Goal: Information Seeking & Learning: Learn about a topic

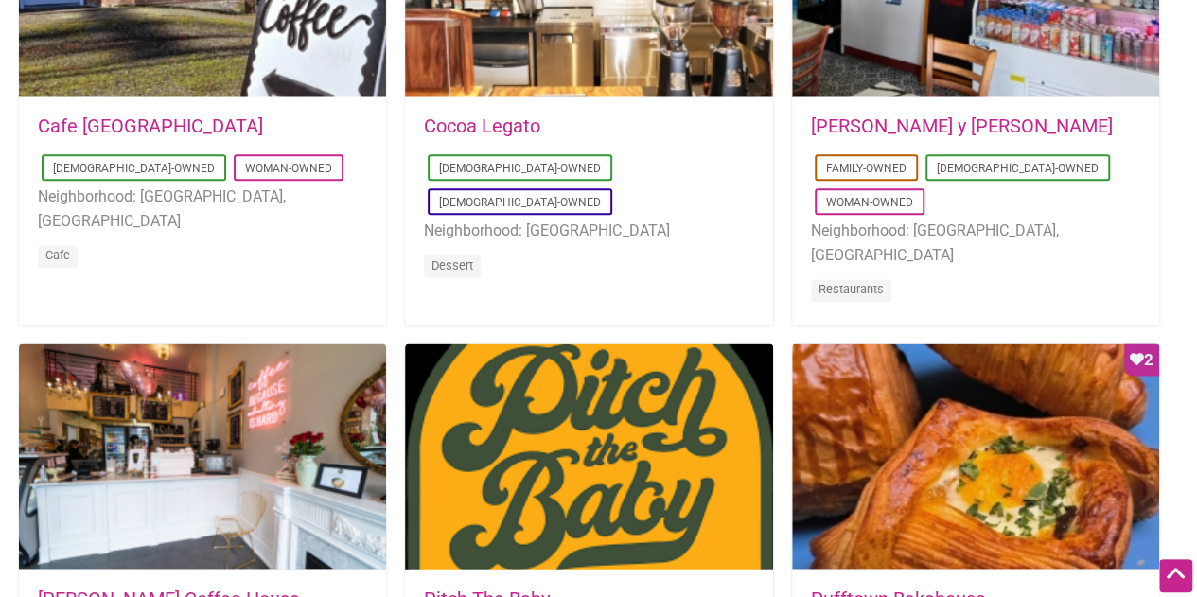
scroll to position [1324, 0]
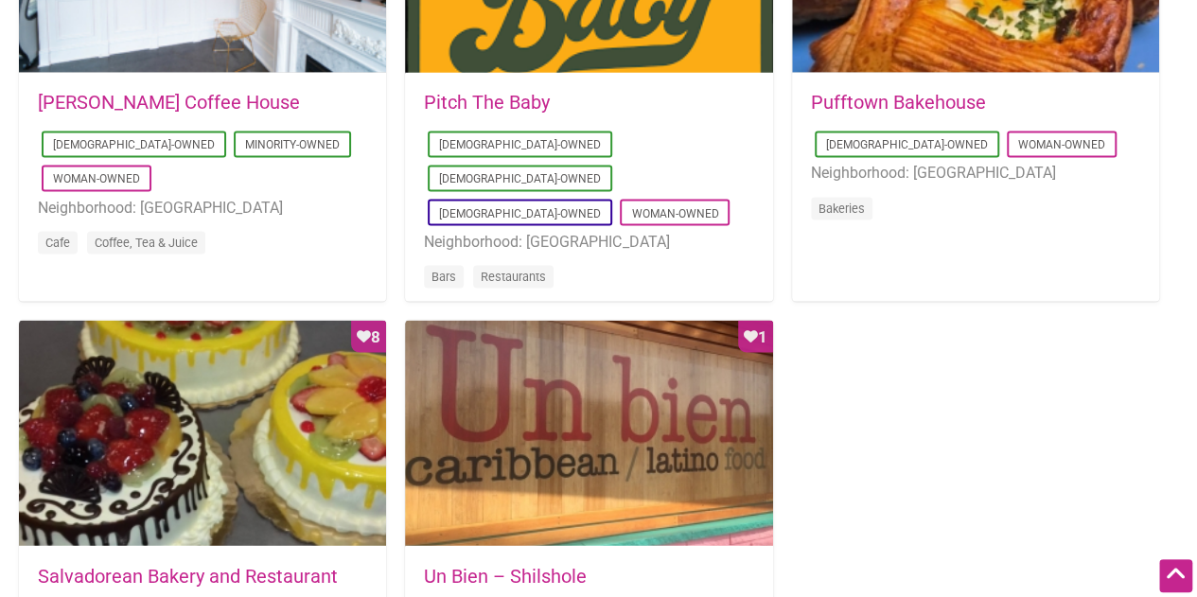
click at [348, 157] on ul "Latino-Owned Minority-Owned Woman-Owned Neighborhood: University District Cafe …" at bounding box center [202, 195] width 329 height 136
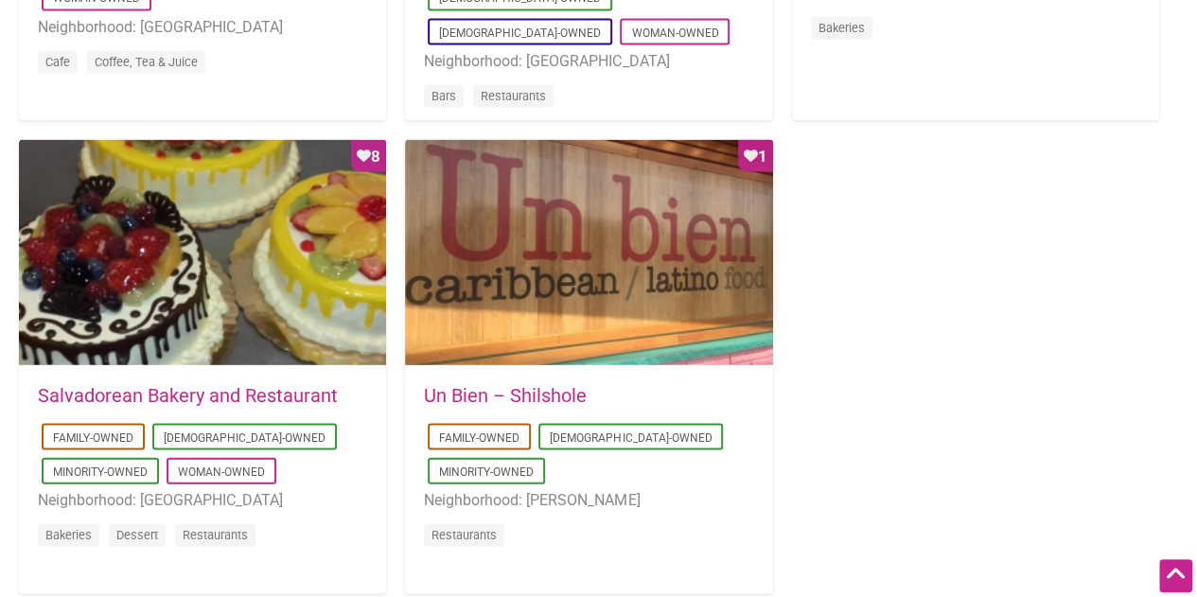
scroll to position [1797, 0]
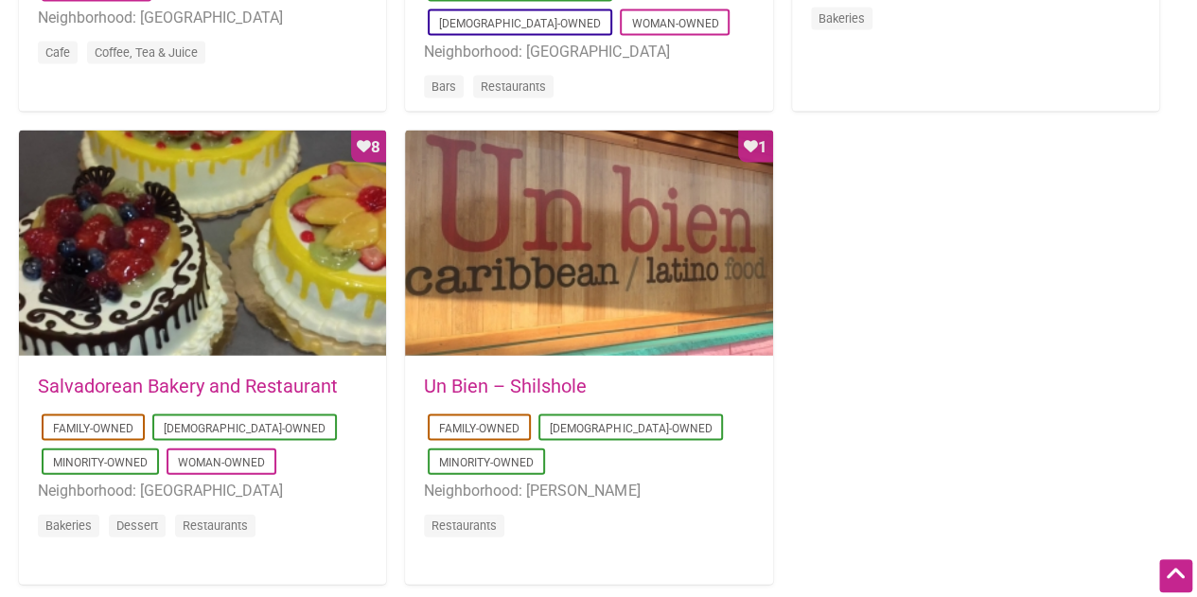
click at [131, 385] on link "Salvadorean Bakery and Restaurant" at bounding box center [188, 386] width 300 height 23
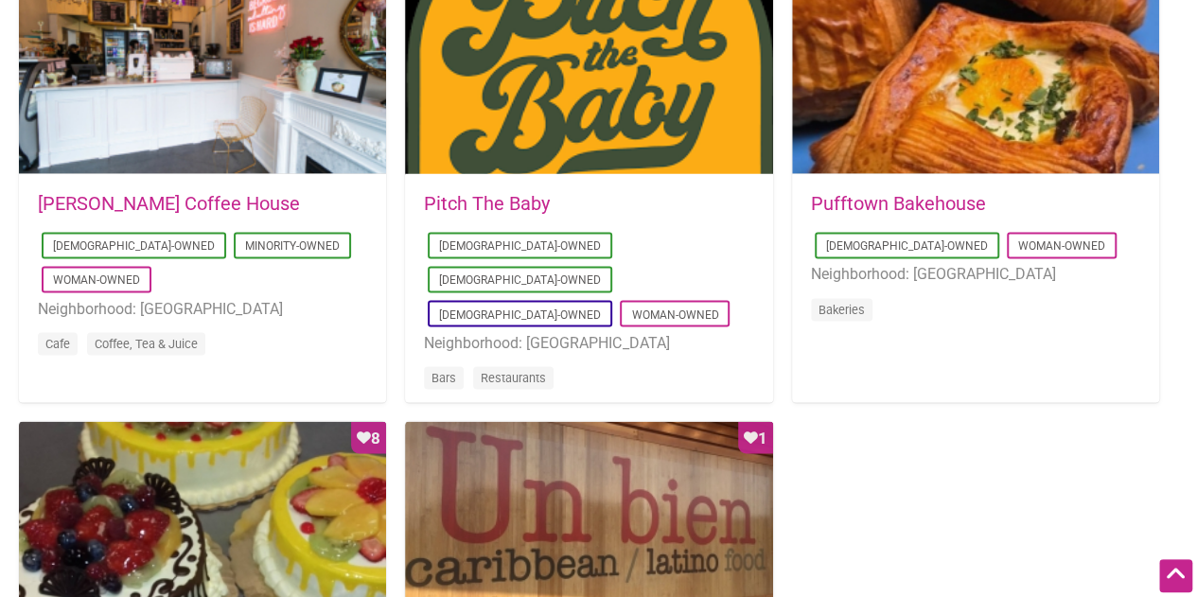
scroll to position [1510, 0]
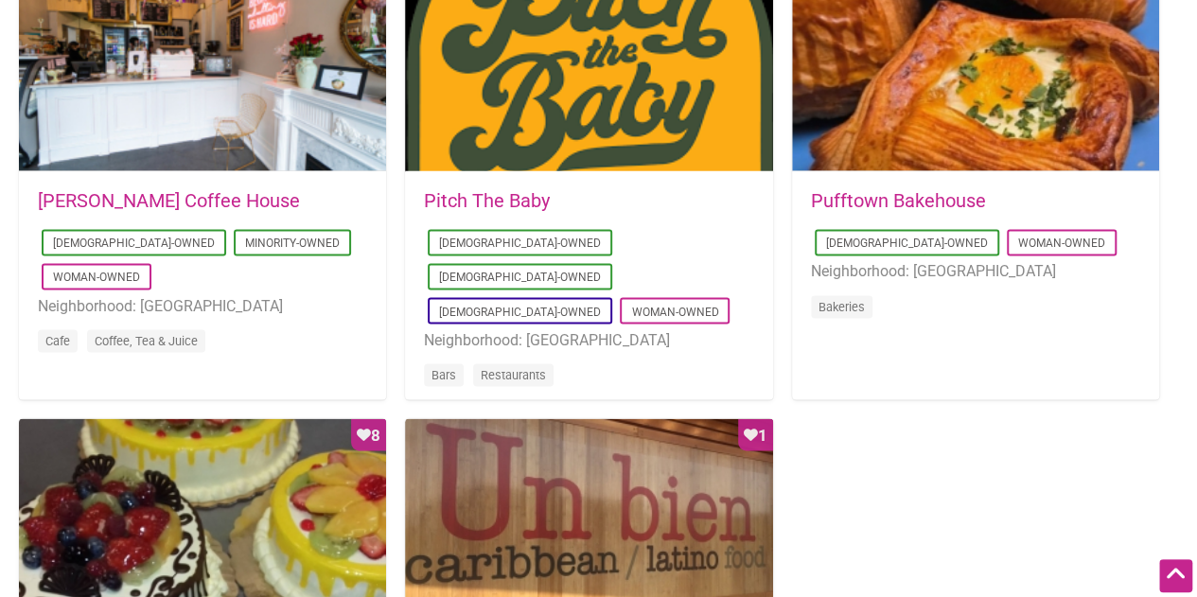
click at [257, 256] on ul "Latino-Owned Minority-Owned Woman-Owned Neighborhood: University District Cafe …" at bounding box center [202, 293] width 329 height 136
click at [193, 191] on link "[PERSON_NAME] Coffee House" at bounding box center [169, 200] width 262 height 23
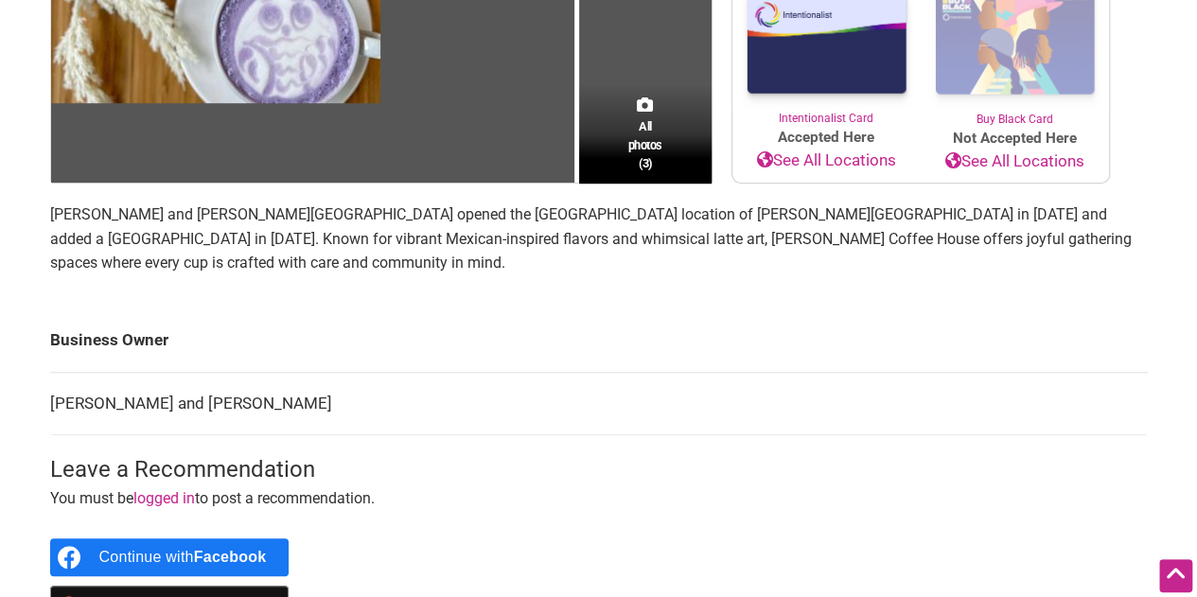
scroll to position [662, 0]
